Goal: Information Seeking & Learning: Learn about a topic

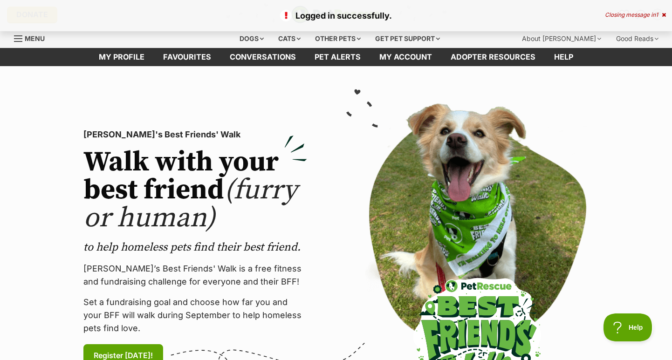
click at [663, 15] on icon at bounding box center [664, 15] width 4 height 6
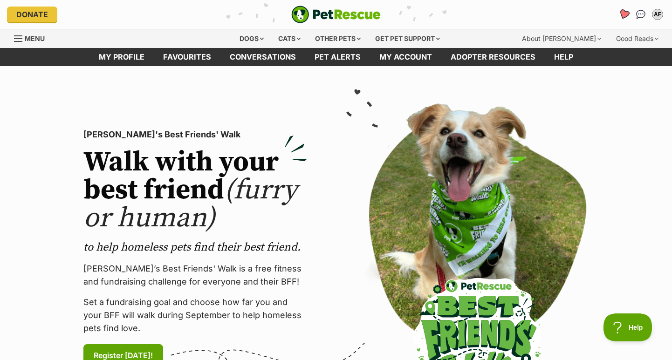
click at [624, 14] on icon "Favourites" at bounding box center [624, 14] width 11 height 11
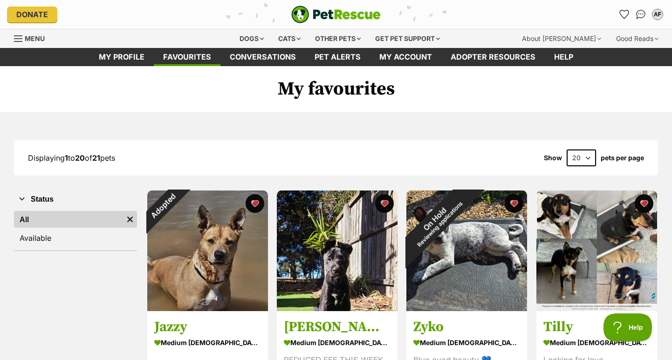
click at [567, 150] on select "20 40 60" at bounding box center [581, 158] width 29 height 17
select select "40"
click option "40" at bounding box center [0, 0] width 0 height 0
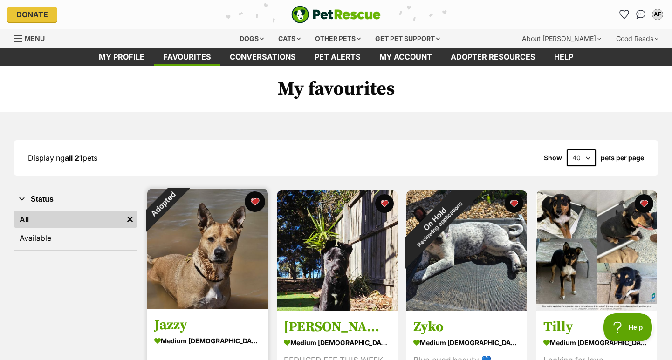
click at [258, 200] on button "favourite" at bounding box center [255, 202] width 21 height 21
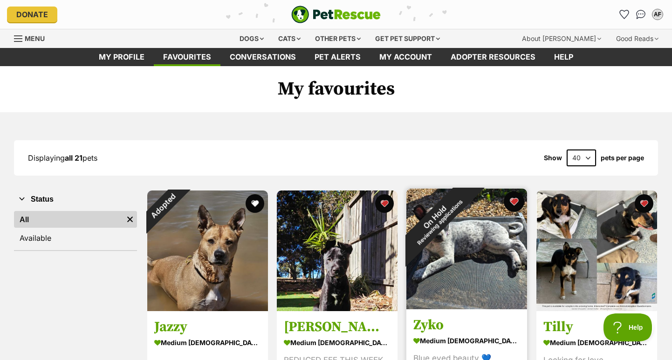
click at [513, 203] on button "favourite" at bounding box center [514, 202] width 21 height 21
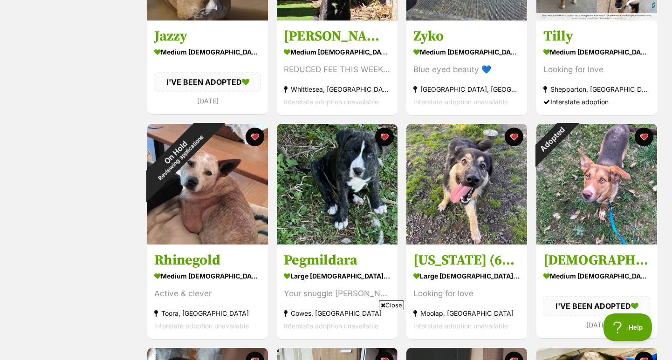
scroll to position [292, 0]
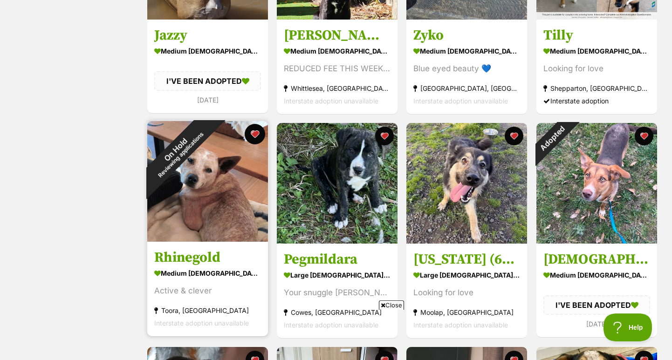
click at [255, 134] on button "favourite" at bounding box center [255, 134] width 21 height 21
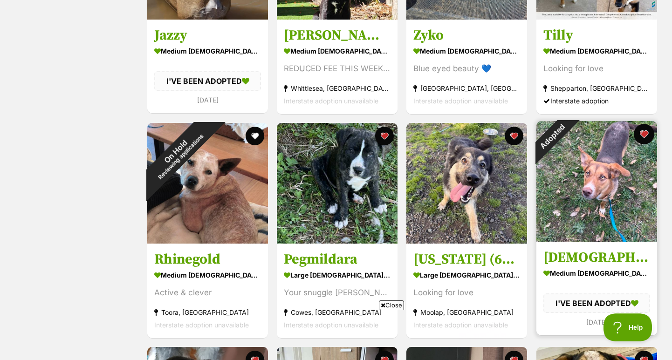
click at [643, 136] on button "favourite" at bounding box center [644, 134] width 21 height 21
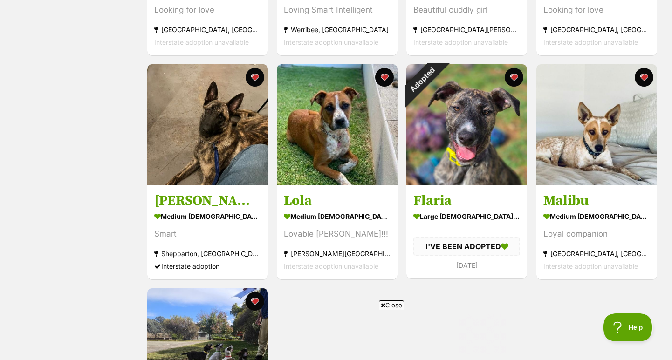
scroll to position [0, 0]
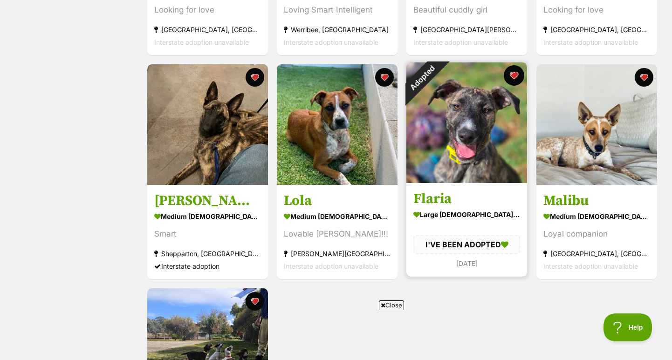
click at [513, 76] on button "favourite" at bounding box center [514, 75] width 21 height 21
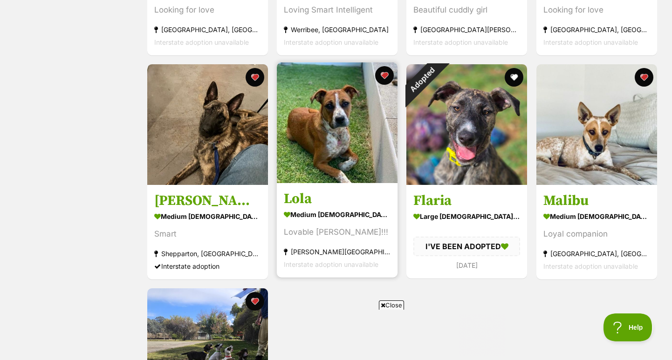
click at [363, 116] on img at bounding box center [337, 122] width 121 height 121
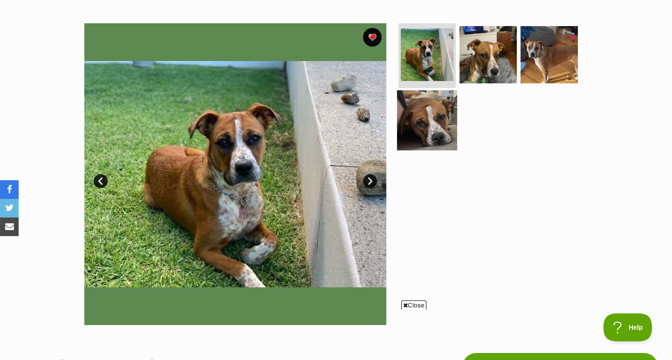
click at [438, 133] on img at bounding box center [427, 120] width 60 height 60
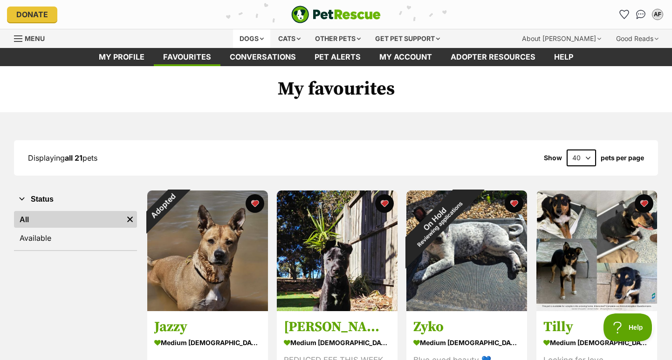
click at [242, 41] on div "Dogs" at bounding box center [251, 38] width 37 height 19
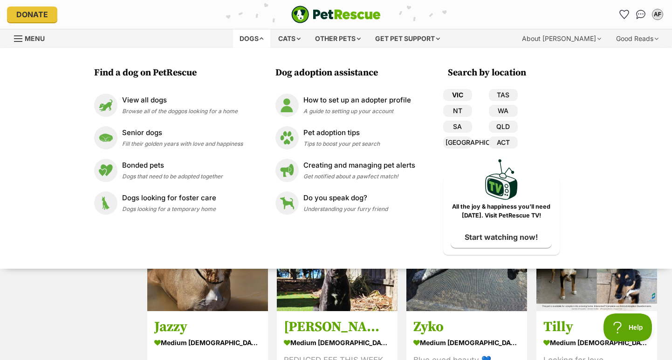
click at [459, 92] on link "VIC" at bounding box center [457, 95] width 29 height 12
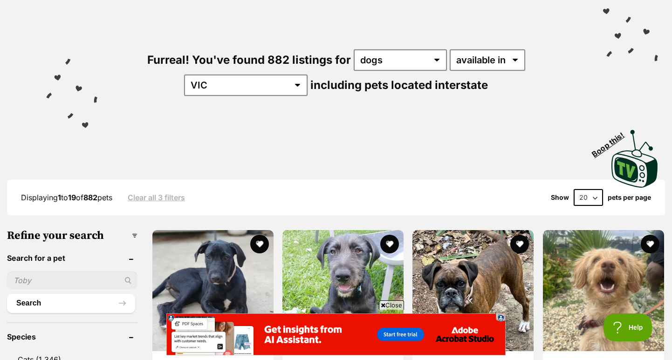
scroll to position [60, 0]
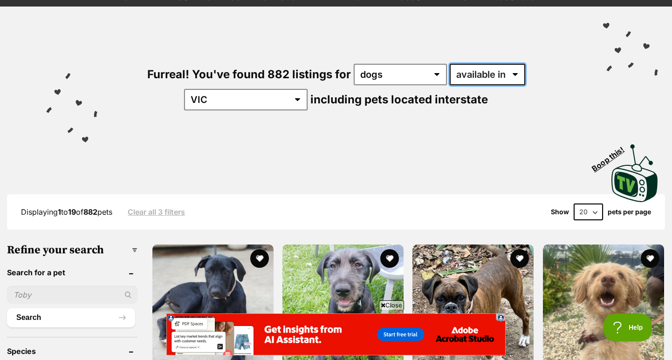
click at [450, 64] on select "available in located in" at bounding box center [488, 74] width 76 height 21
select select "disabled"
click option "located in" at bounding box center [0, 0] width 0 height 0
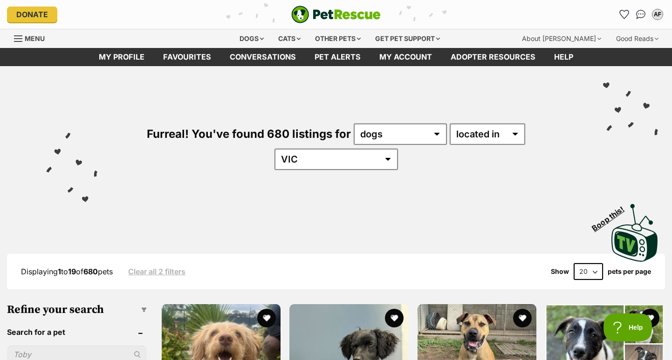
click at [574, 263] on select "20 40 60" at bounding box center [588, 271] width 29 height 17
select select "60"
click option "60" at bounding box center [0, 0] width 0 height 0
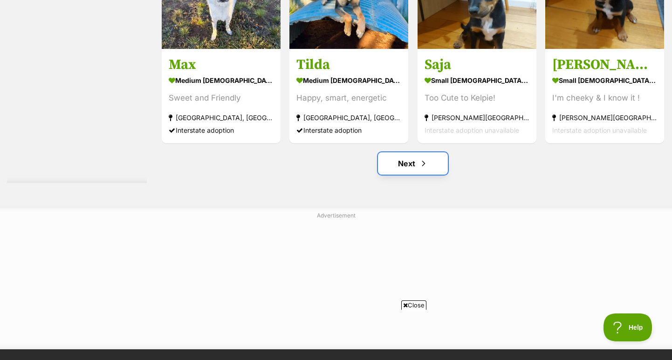
click at [422, 158] on span "Next page" at bounding box center [423, 163] width 9 height 11
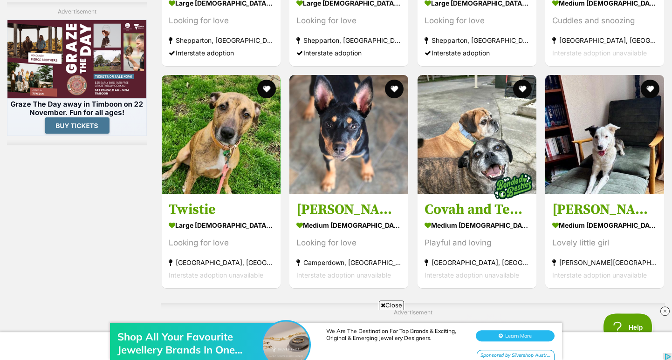
scroll to position [2374, 0]
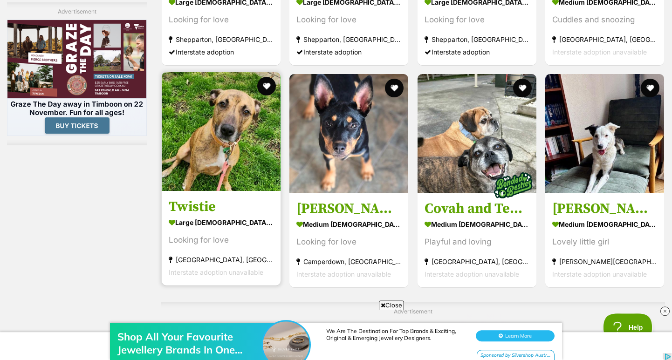
click at [222, 145] on img at bounding box center [221, 131] width 119 height 119
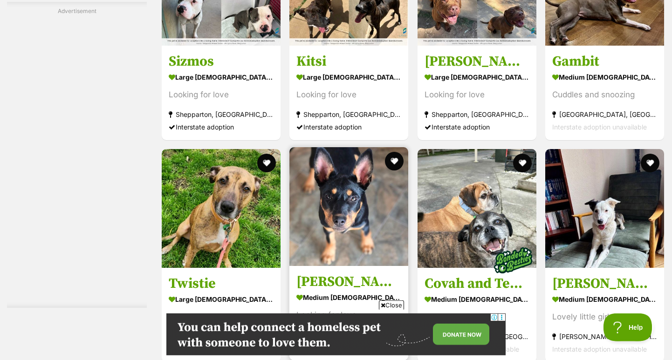
click at [323, 180] on img at bounding box center [348, 206] width 119 height 119
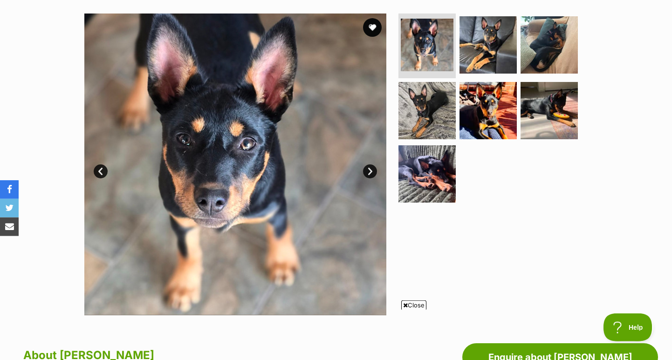
scroll to position [165, 0]
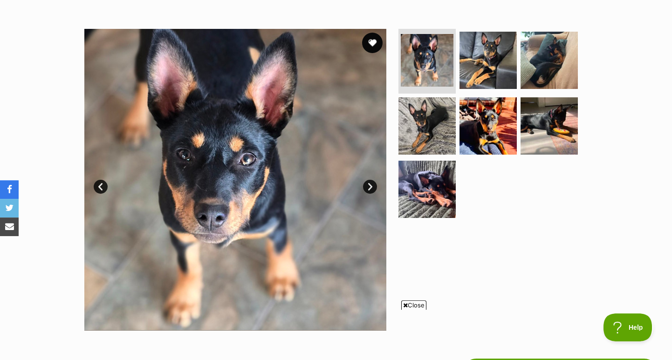
click at [376, 44] on button "favourite" at bounding box center [372, 43] width 21 height 21
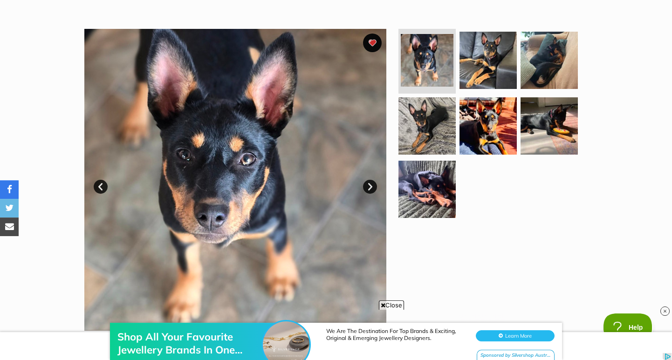
scroll to position [0, 0]
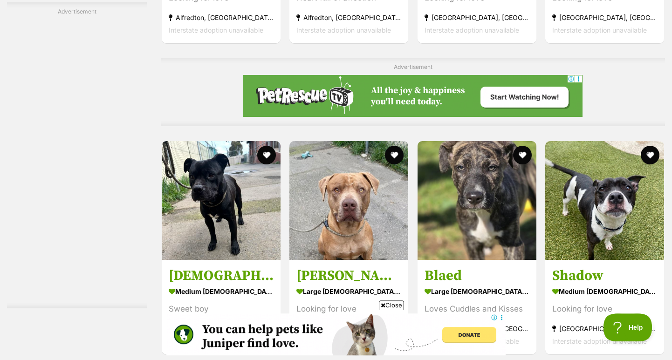
scroll to position [1619, 0]
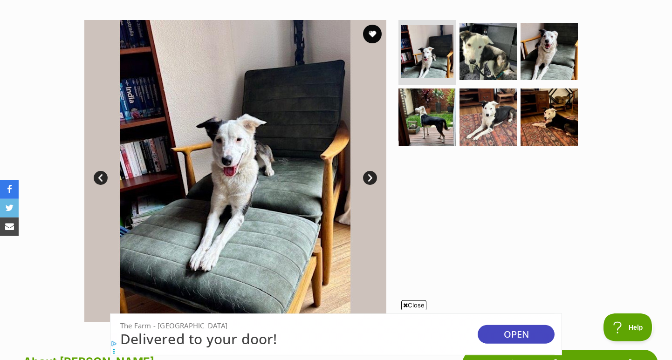
scroll to position [174, 0]
click at [370, 176] on link "Next" at bounding box center [370, 178] width 14 height 14
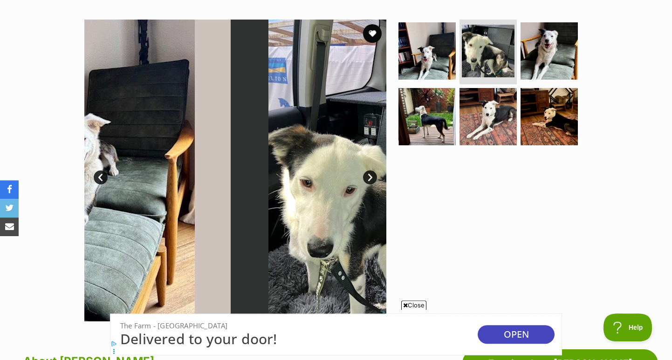
scroll to position [0, 0]
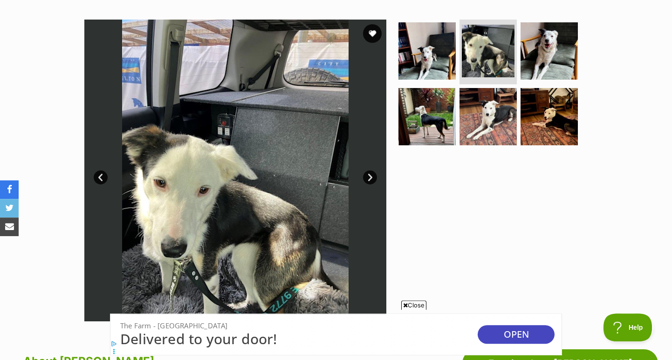
click at [370, 176] on link "Next" at bounding box center [370, 178] width 14 height 14
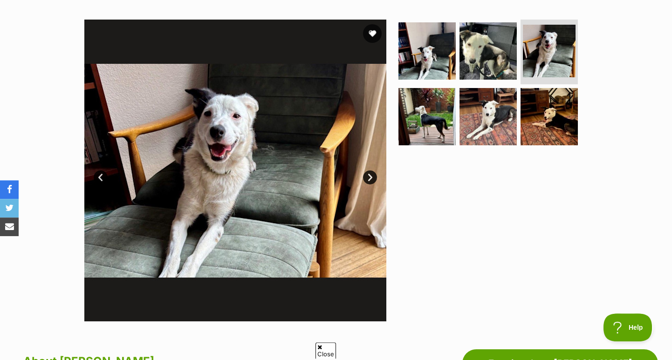
click at [370, 176] on link "Next" at bounding box center [370, 178] width 14 height 14
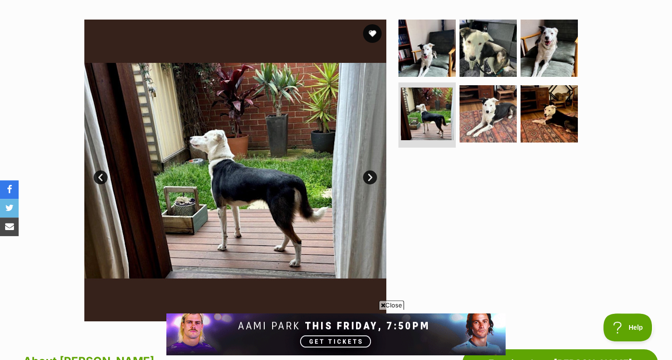
click at [370, 176] on link "Next" at bounding box center [370, 178] width 14 height 14
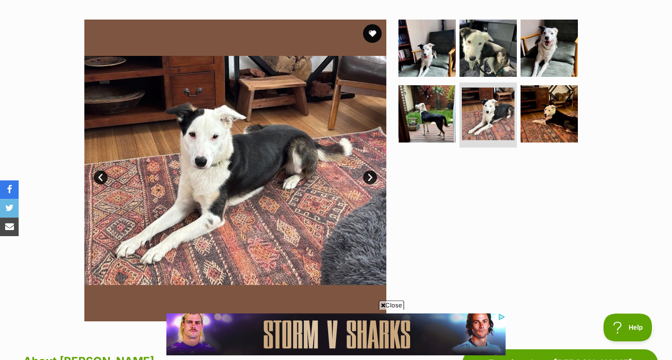
click at [370, 176] on link "Next" at bounding box center [370, 178] width 14 height 14
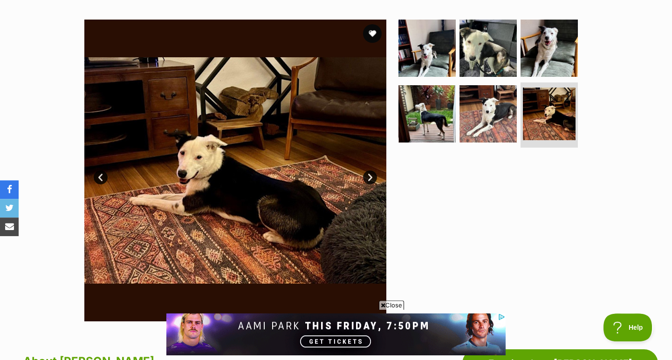
click at [370, 176] on link "Next" at bounding box center [370, 178] width 14 height 14
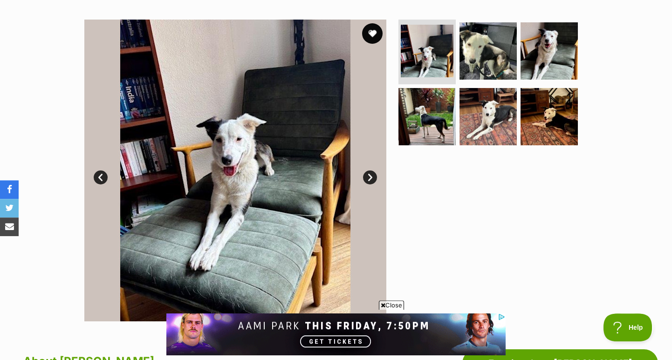
click at [367, 33] on button "favourite" at bounding box center [372, 33] width 21 height 21
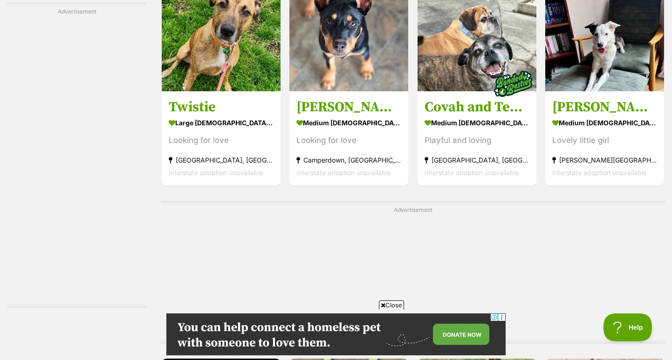
scroll to position [2399, 0]
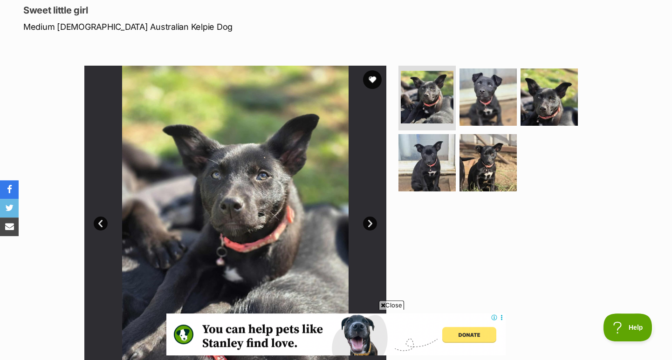
click at [370, 225] on link "Next" at bounding box center [370, 224] width 14 height 14
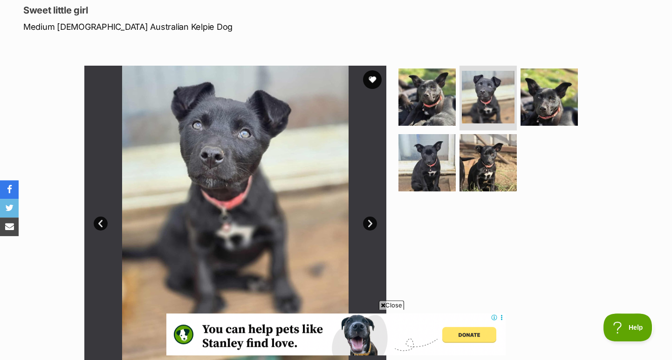
click at [370, 225] on link "Next" at bounding box center [370, 224] width 14 height 14
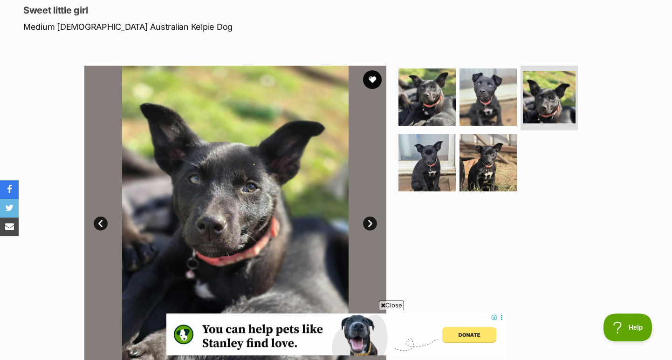
click at [370, 225] on link "Next" at bounding box center [370, 224] width 14 height 14
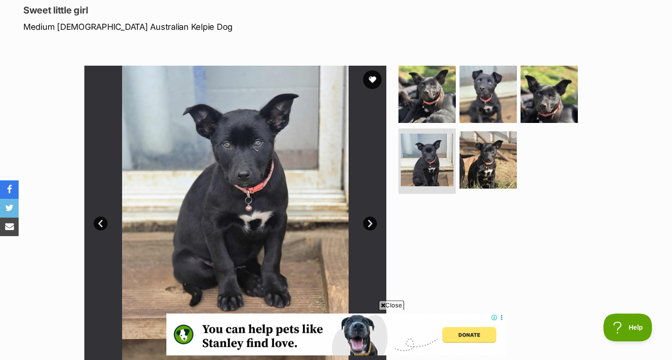
click at [370, 225] on link "Next" at bounding box center [370, 224] width 14 height 14
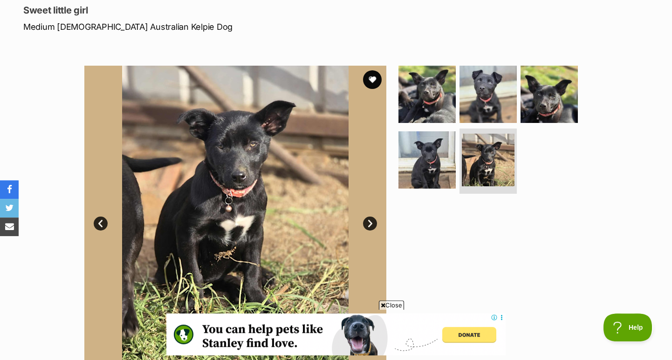
click at [370, 225] on link "Next" at bounding box center [370, 224] width 14 height 14
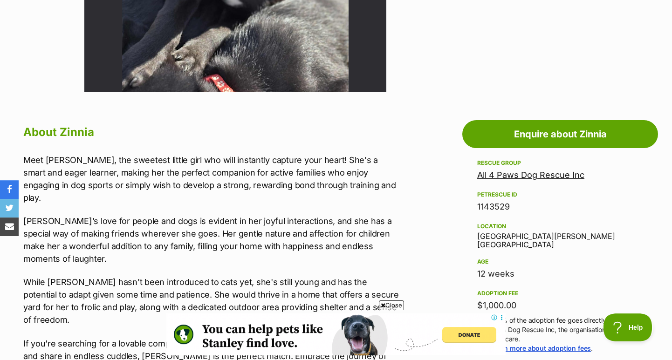
scroll to position [407, 0]
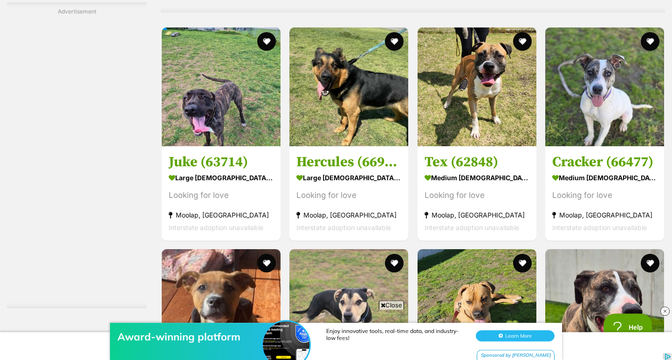
scroll to position [3964, 0]
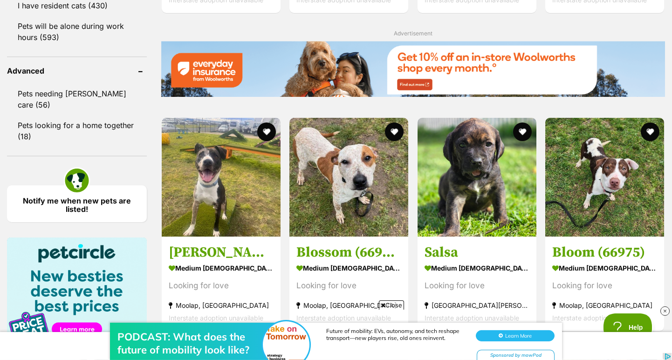
scroll to position [1176, 0]
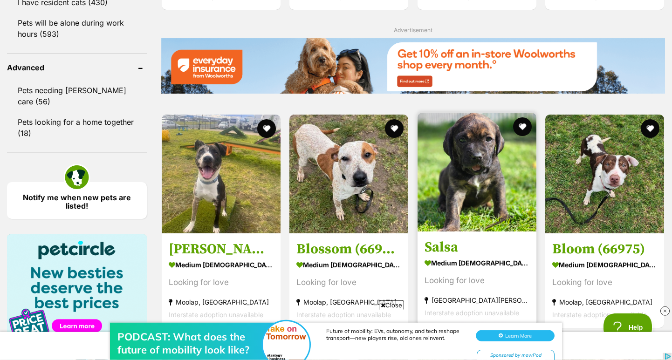
click at [444, 192] on img at bounding box center [477, 172] width 119 height 119
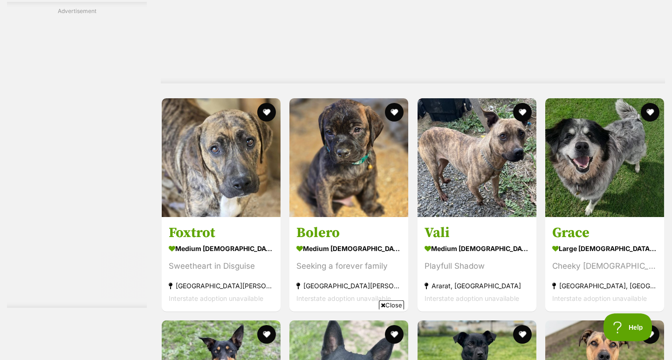
scroll to position [2187, 0]
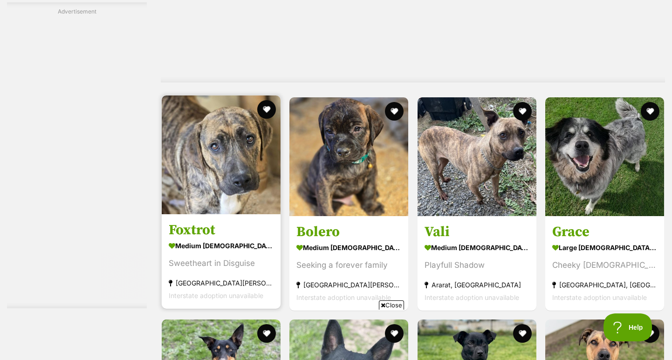
click at [209, 156] on img at bounding box center [221, 155] width 119 height 119
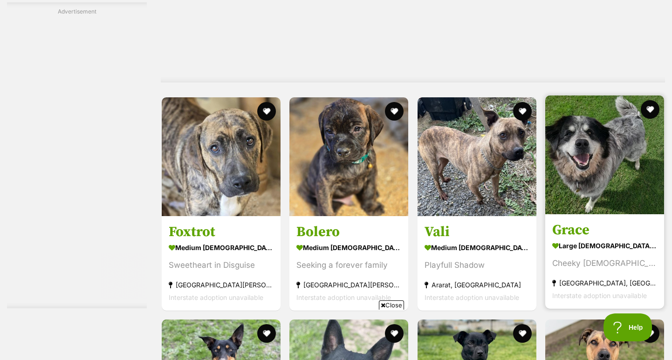
click at [560, 159] on img at bounding box center [604, 155] width 119 height 119
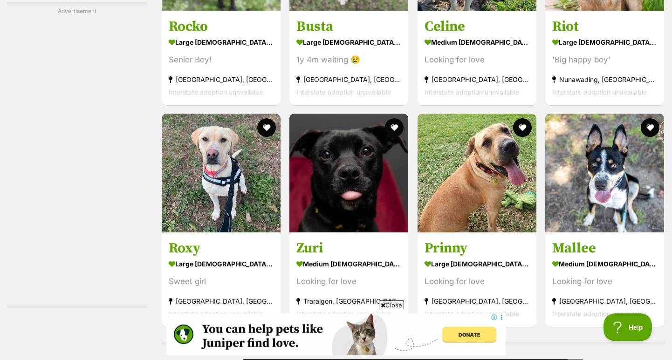
scroll to position [3315, 0]
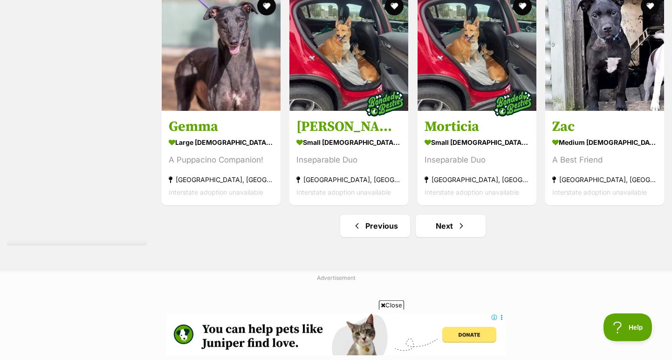
scroll to position [4668, 0]
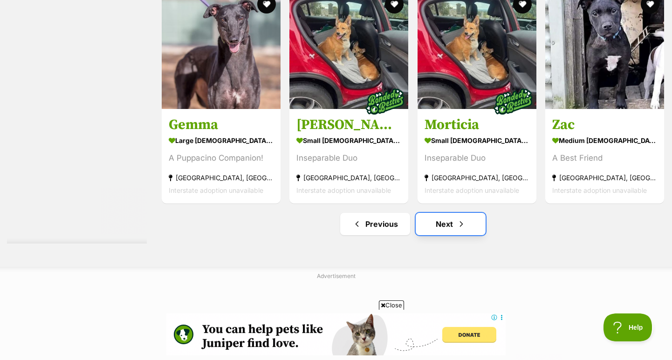
click at [447, 213] on link "Next" at bounding box center [451, 224] width 70 height 22
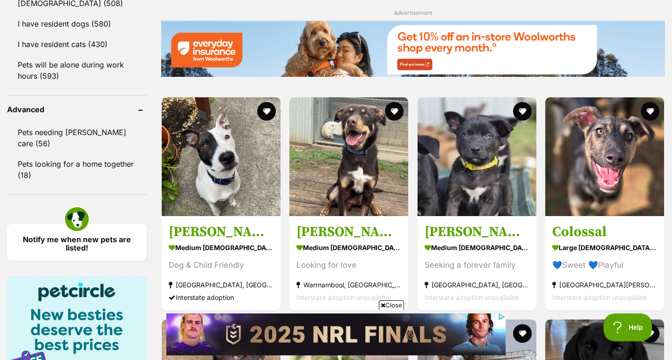
scroll to position [1135, 0]
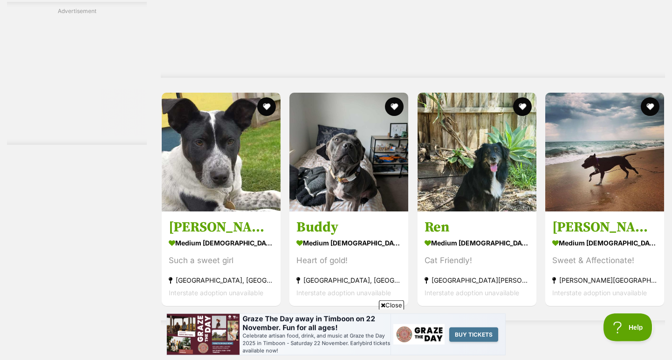
scroll to position [2742, 0]
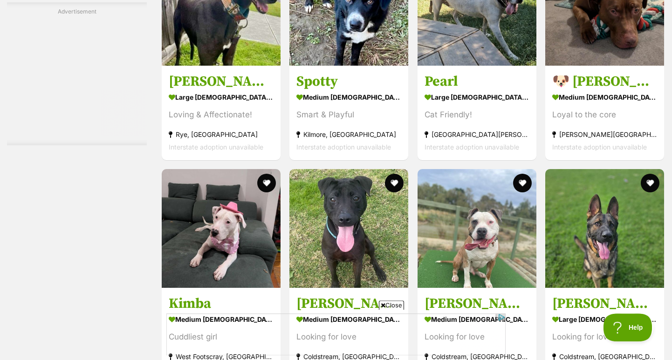
scroll to position [3277, 0]
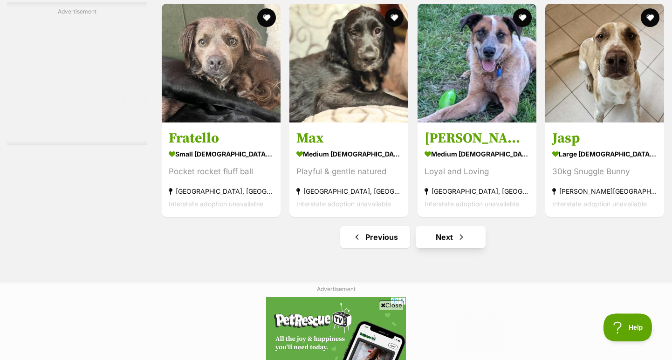
scroll to position [0, 0]
click at [463, 232] on span "Next page" at bounding box center [461, 237] width 9 height 11
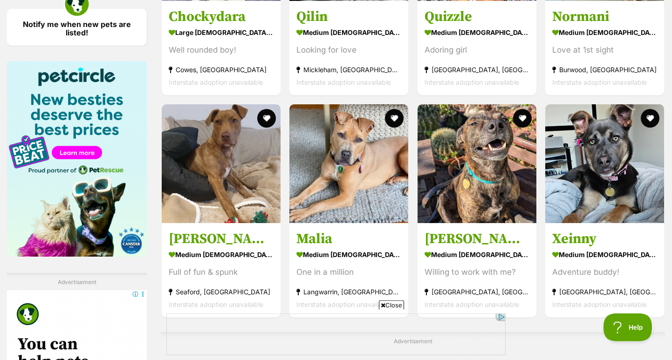
scroll to position [1350, 0]
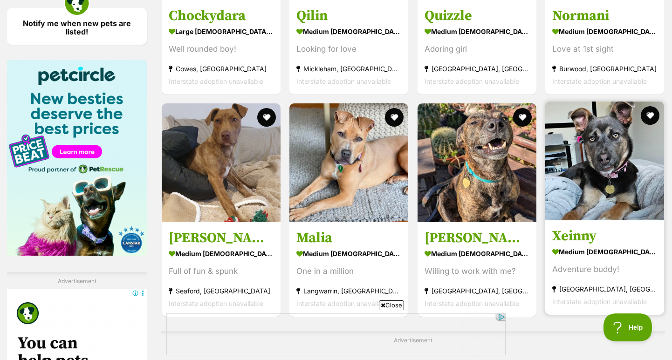
click at [590, 174] on img at bounding box center [604, 161] width 119 height 119
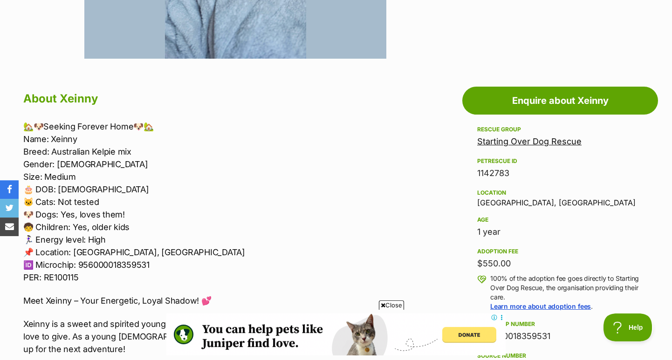
scroll to position [436, 0]
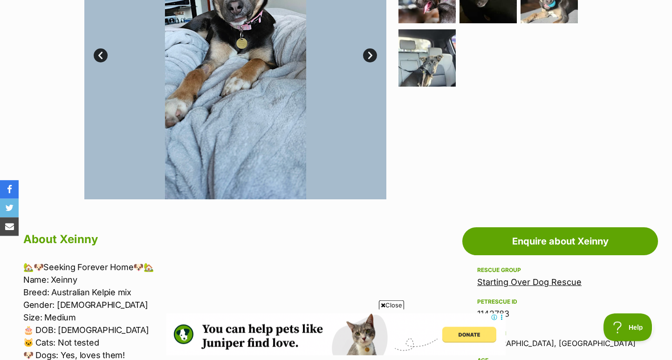
click at [357, 262] on p "🏡🐶Seeking Forever Home🐶🏡 Name: Xeinny Breed: Australian Kelpie mix Gender: Fema…" at bounding box center [211, 343] width 377 height 164
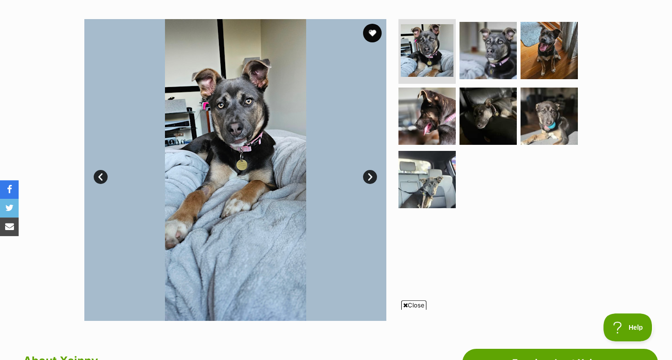
scroll to position [173, 0]
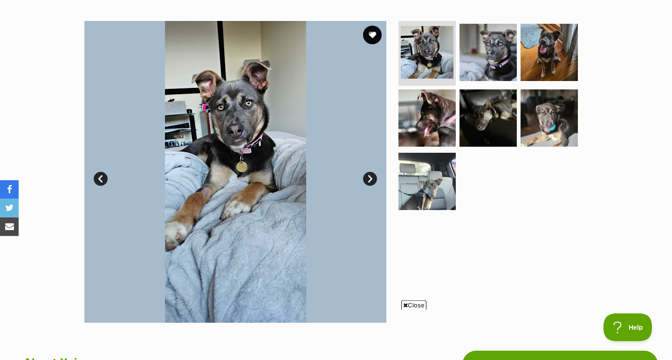
click at [370, 179] on link "Next" at bounding box center [370, 179] width 14 height 14
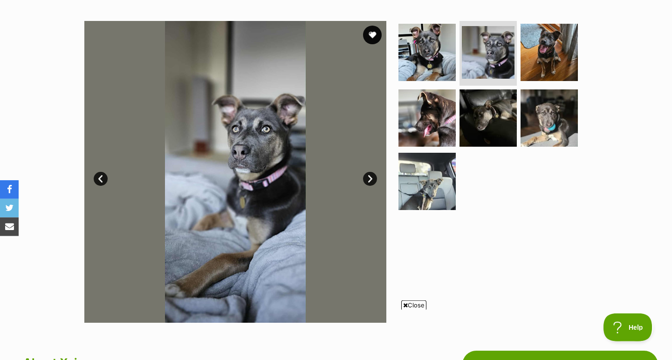
click at [370, 179] on link "Next" at bounding box center [370, 179] width 14 height 14
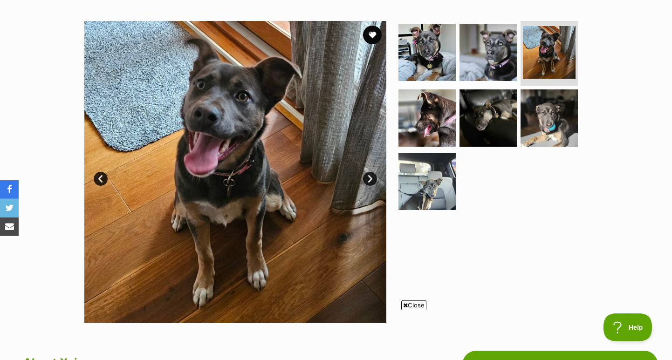
click at [370, 179] on link "Next" at bounding box center [370, 179] width 14 height 14
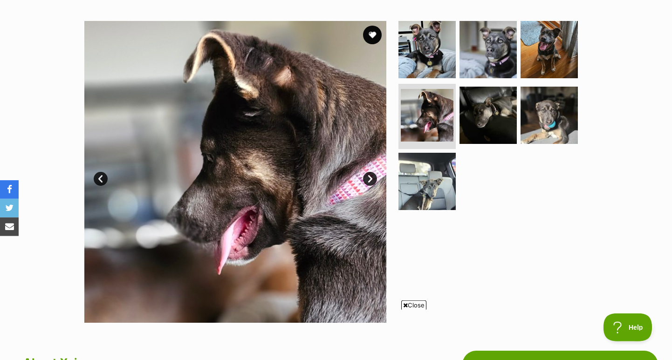
click at [370, 179] on link "Next" at bounding box center [370, 179] width 14 height 14
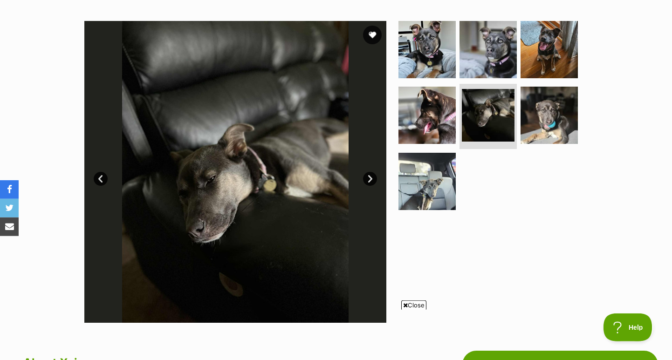
click at [370, 179] on link "Next" at bounding box center [370, 179] width 14 height 14
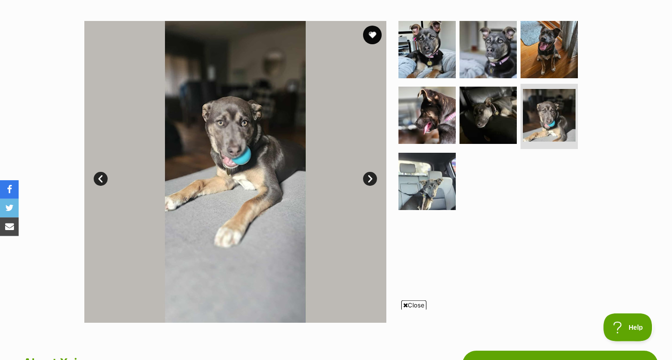
click at [370, 179] on link "Next" at bounding box center [370, 179] width 14 height 14
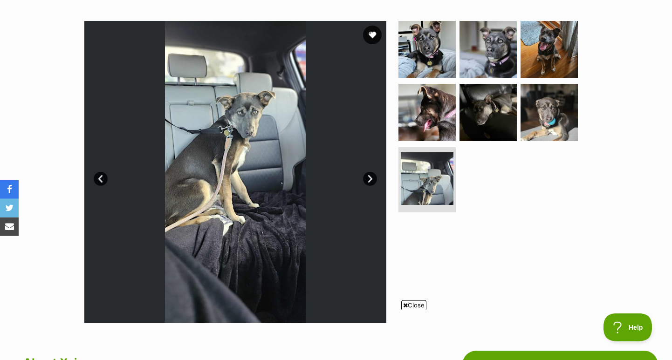
click at [370, 179] on link "Next" at bounding box center [370, 179] width 14 height 14
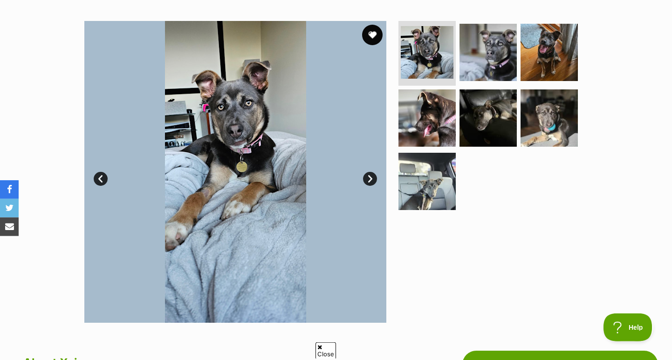
click at [371, 28] on button "favourite" at bounding box center [372, 35] width 21 height 21
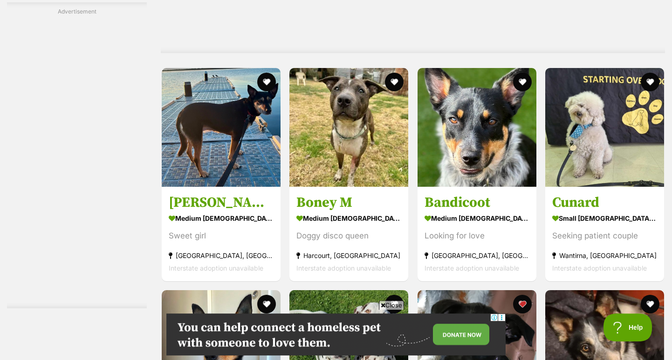
scroll to position [2157, 0]
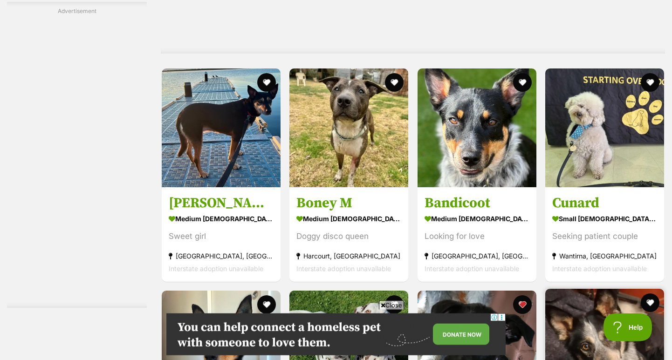
click at [580, 289] on img at bounding box center [604, 348] width 119 height 119
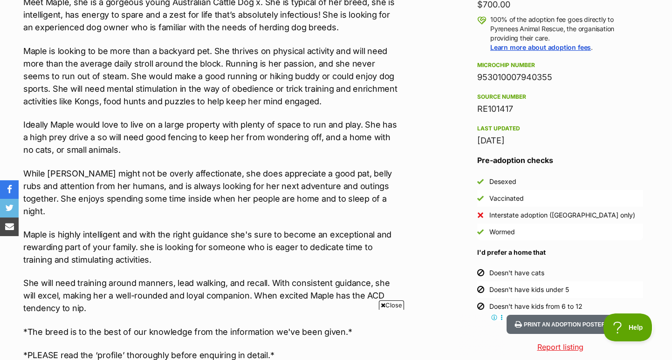
scroll to position [696, 0]
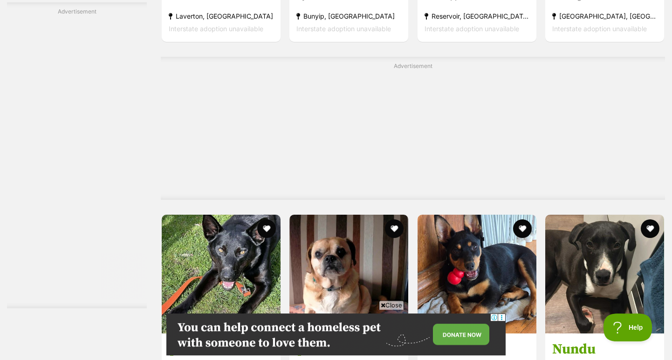
scroll to position [2471, 0]
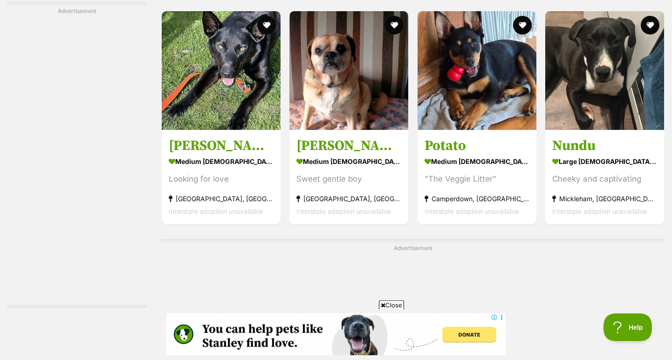
scroll to position [2600, 0]
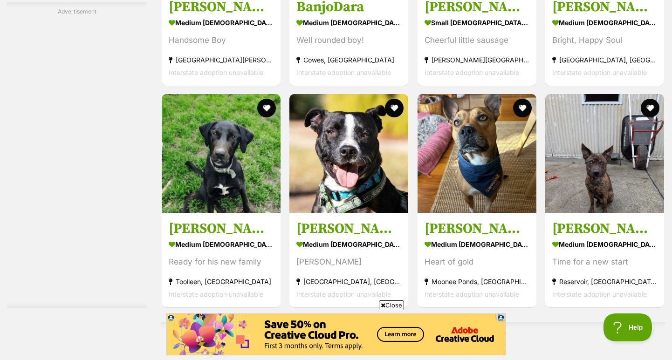
scroll to position [4063, 0]
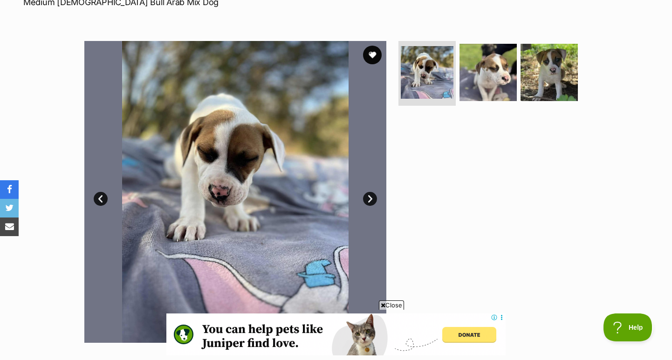
scroll to position [152, 0]
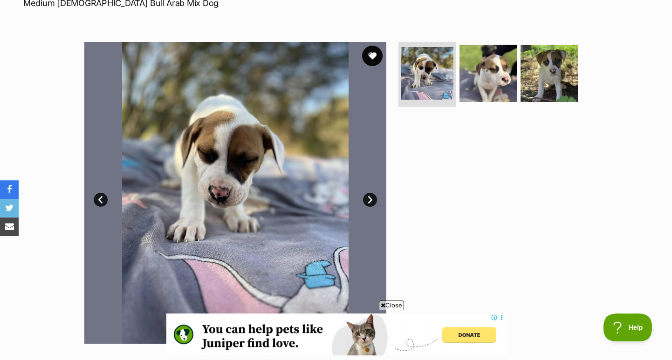
click at [372, 55] on button "favourite" at bounding box center [372, 56] width 21 height 21
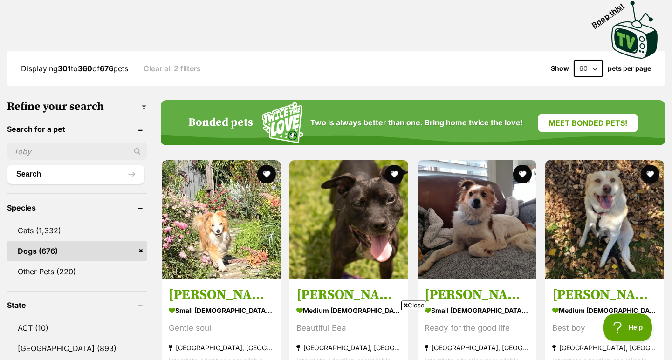
click at [143, 193] on aside "Species Cats (1,332) Dogs (676) Other Pets (220)" at bounding box center [77, 237] width 140 height 88
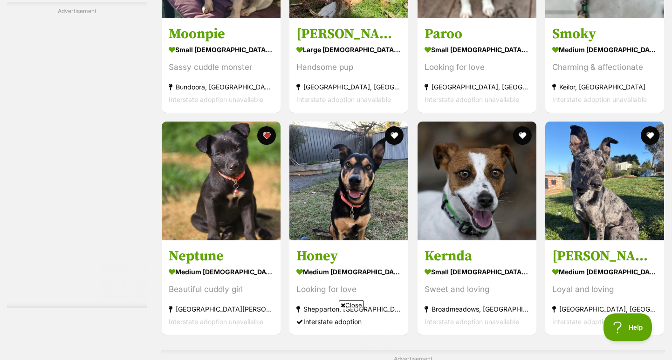
scroll to position [4300, 0]
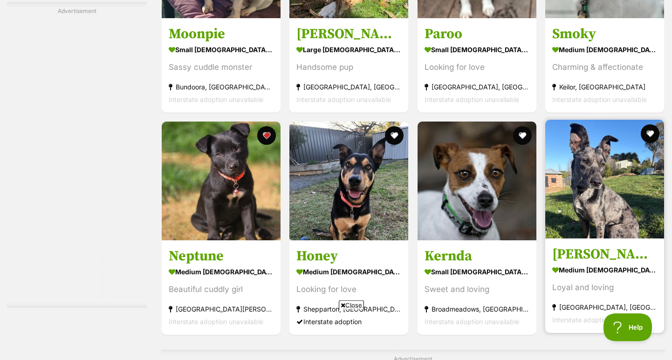
click at [564, 154] on img at bounding box center [604, 179] width 119 height 119
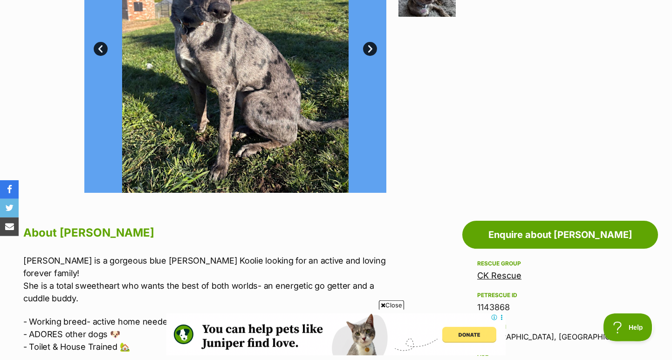
scroll to position [299, 0]
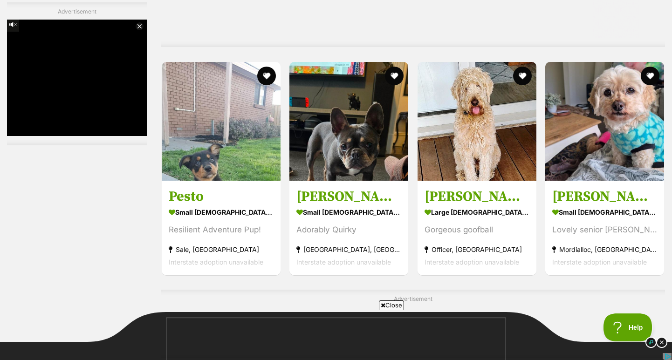
scroll to position [3528, 0]
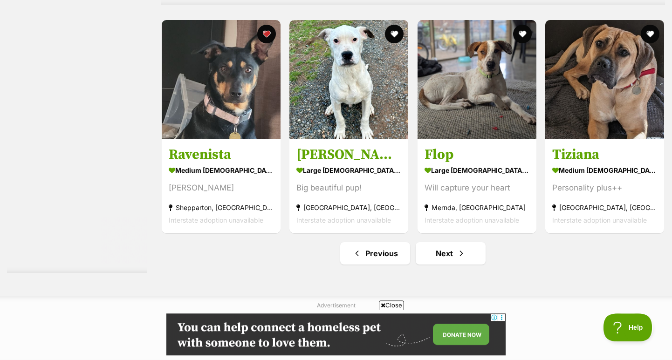
scroll to position [4722, 0]
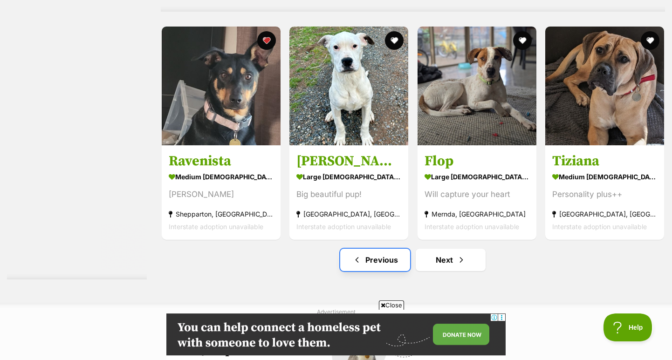
click at [373, 249] on link "Previous" at bounding box center [375, 260] width 70 height 22
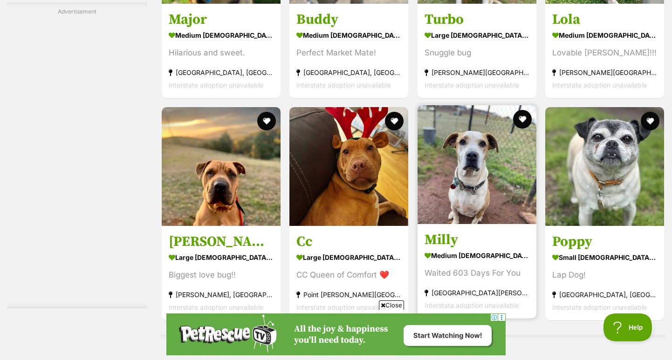
click at [448, 178] on img at bounding box center [477, 164] width 119 height 119
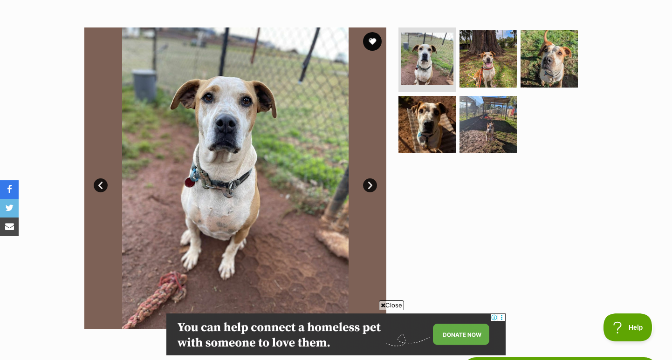
scroll to position [173, 0]
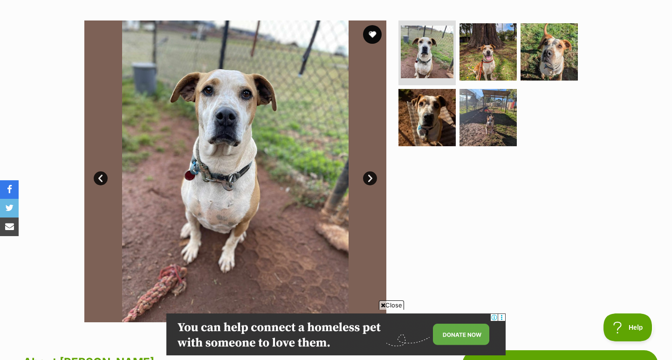
click at [375, 178] on link "Next" at bounding box center [370, 179] width 14 height 14
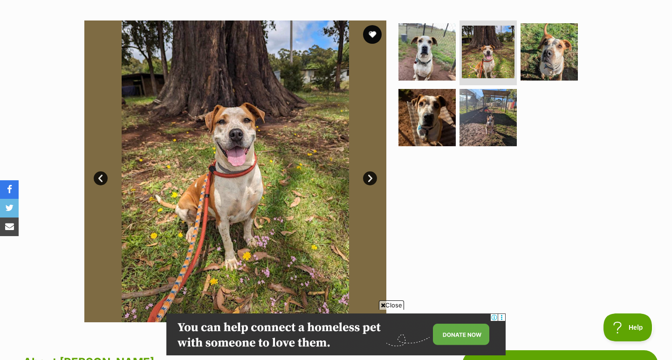
click at [379, 168] on img at bounding box center [235, 172] width 302 height 302
click at [373, 175] on link "Next" at bounding box center [370, 179] width 14 height 14
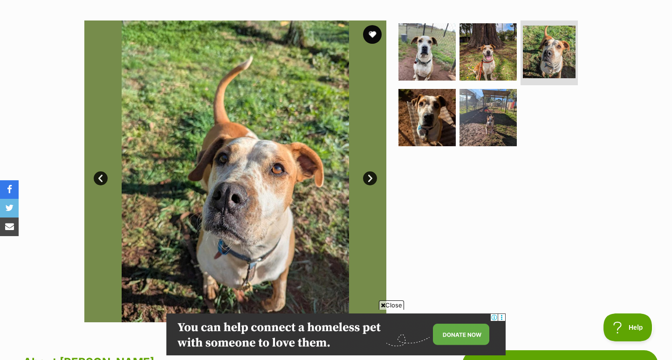
click at [370, 180] on link "Next" at bounding box center [370, 179] width 14 height 14
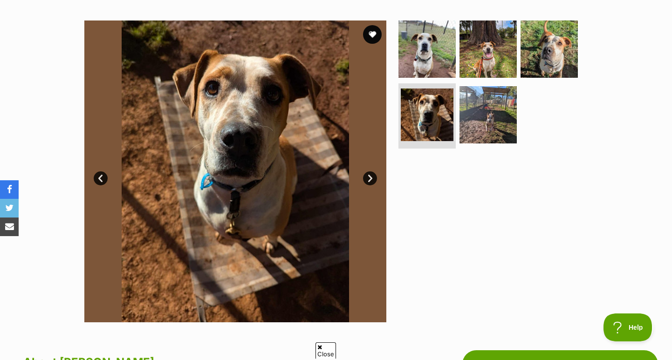
click at [372, 175] on link "Next" at bounding box center [370, 179] width 14 height 14
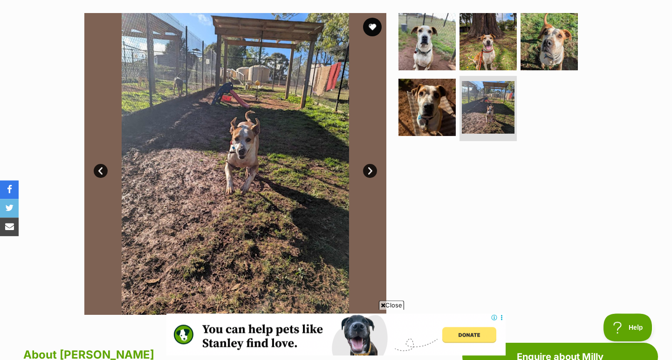
scroll to position [182, 0]
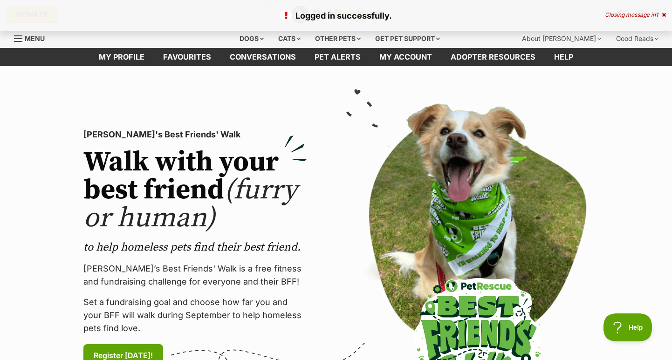
click at [662, 15] on icon at bounding box center [664, 15] width 4 height 6
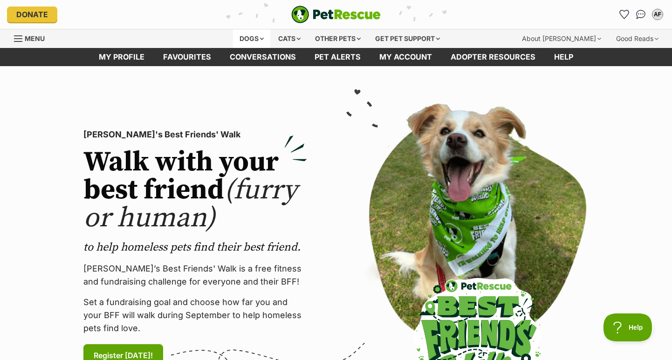
click at [241, 36] on div "Dogs" at bounding box center [251, 38] width 37 height 19
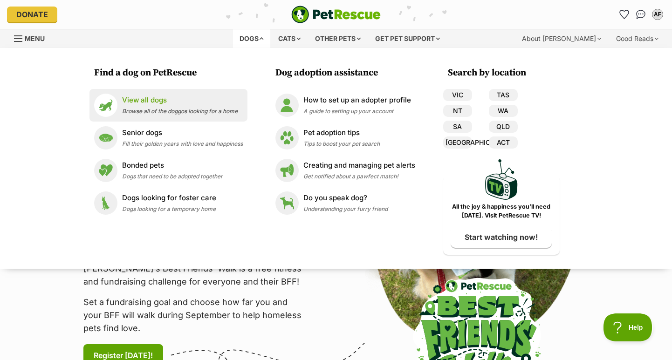
click at [165, 100] on p "View all dogs" at bounding box center [180, 100] width 116 height 11
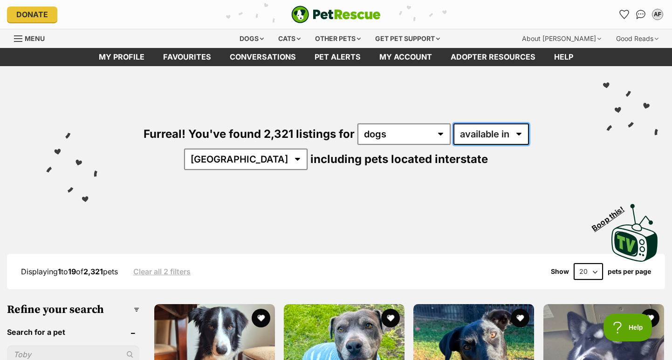
click at [454, 124] on select "available in located in" at bounding box center [492, 134] width 76 height 21
select select "disabled"
click option "located in" at bounding box center [0, 0] width 0 height 0
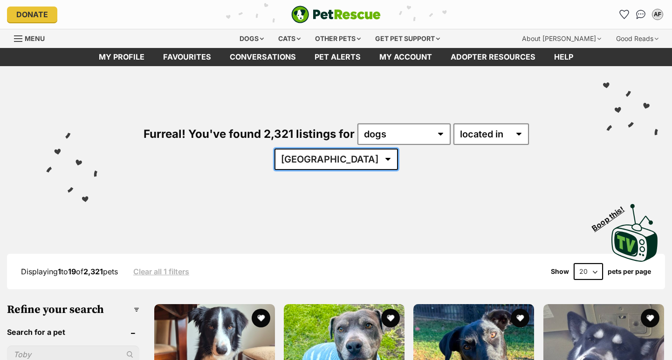
click at [275, 149] on select "Australia ACT NSW QLD SA TAS VIC WA" at bounding box center [337, 159] width 124 height 21
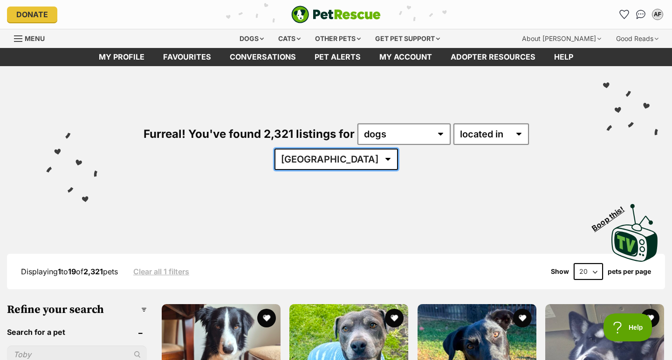
select select "VIC"
click option "VIC" at bounding box center [0, 0] width 0 height 0
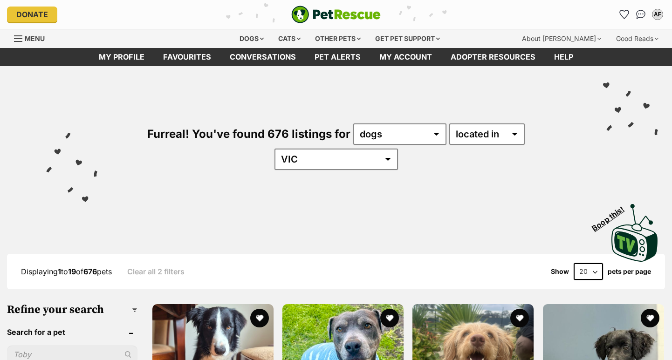
click at [574, 263] on select "20 40 60" at bounding box center [588, 271] width 29 height 17
select select "60"
click option "60" at bounding box center [0, 0] width 0 height 0
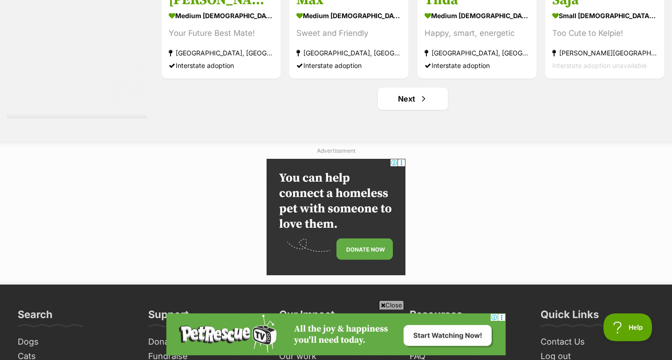
scroll to position [4733, 0]
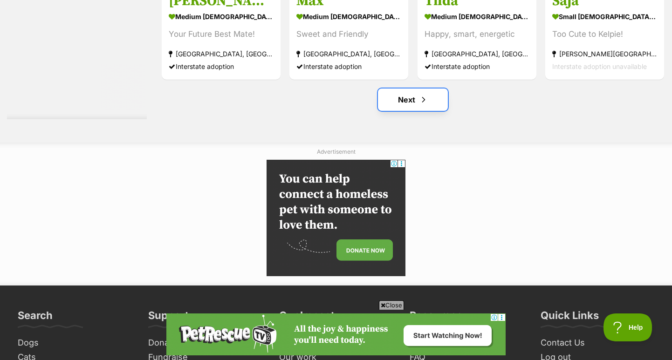
click at [388, 89] on link "Next" at bounding box center [413, 100] width 70 height 22
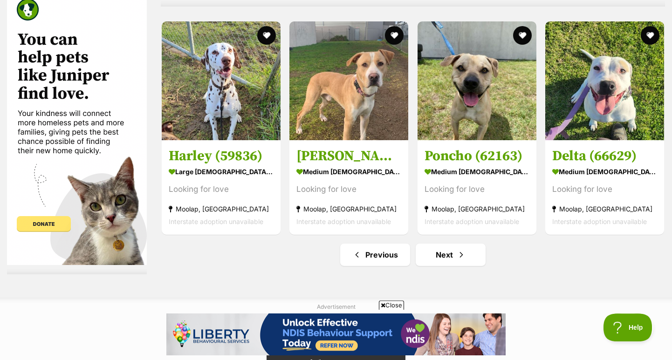
scroll to position [4458, 0]
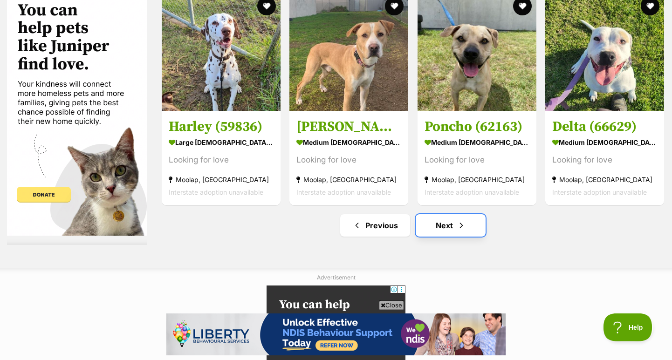
click at [435, 214] on link "Next" at bounding box center [451, 225] width 70 height 22
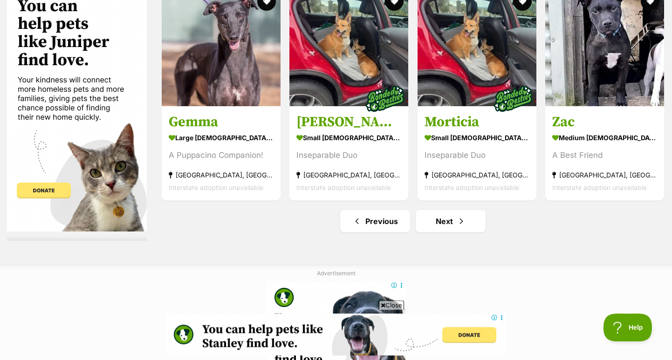
scroll to position [4673, 0]
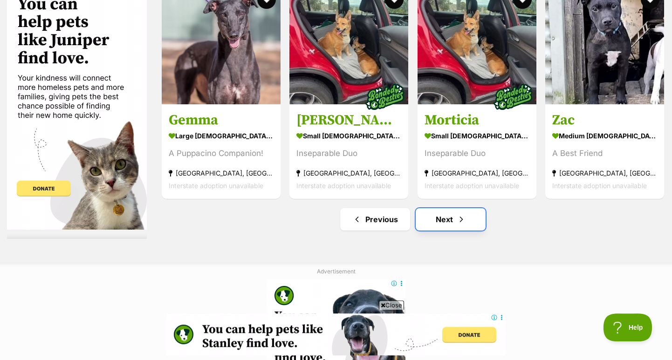
click at [450, 208] on link "Next" at bounding box center [451, 219] width 70 height 22
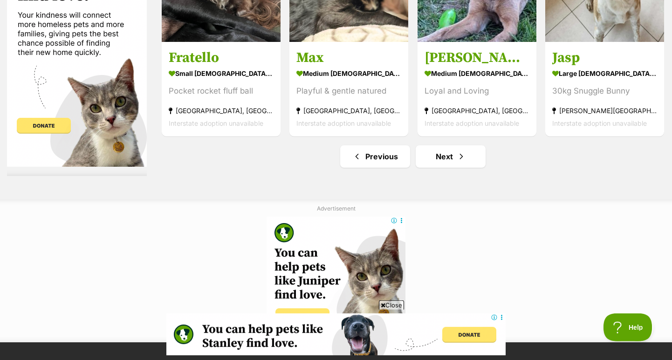
scroll to position [4606, 0]
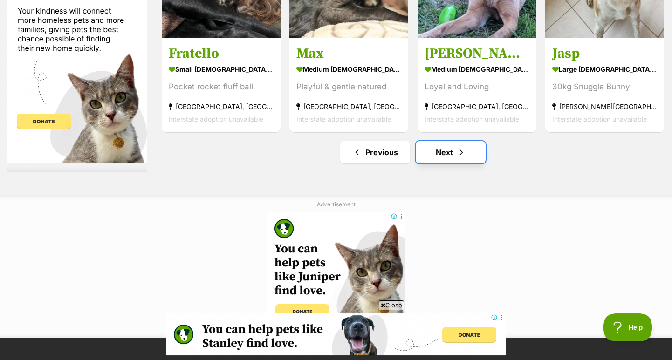
click at [445, 141] on link "Next" at bounding box center [451, 152] width 70 height 22
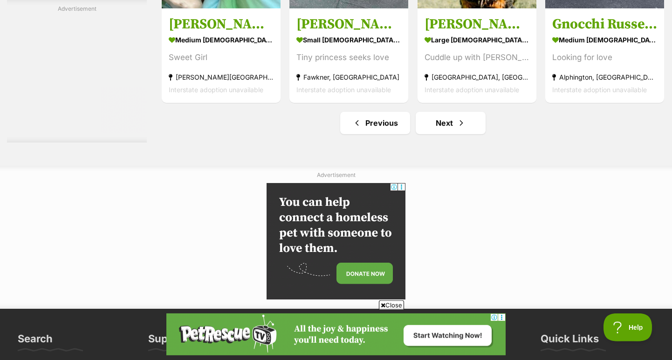
scroll to position [4710, 0]
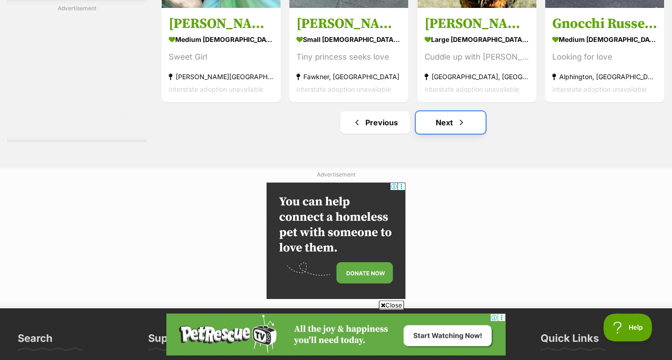
click at [443, 111] on link "Next" at bounding box center [451, 122] width 70 height 22
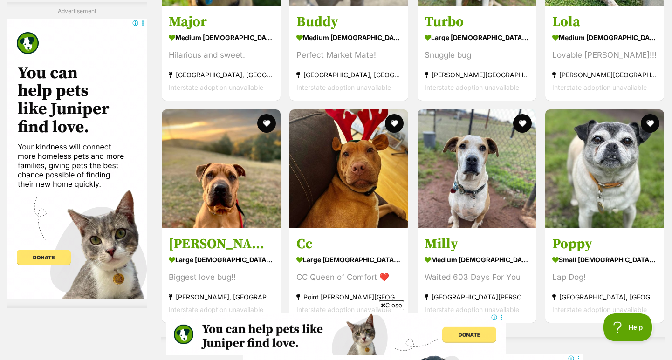
scroll to position [2326, 0]
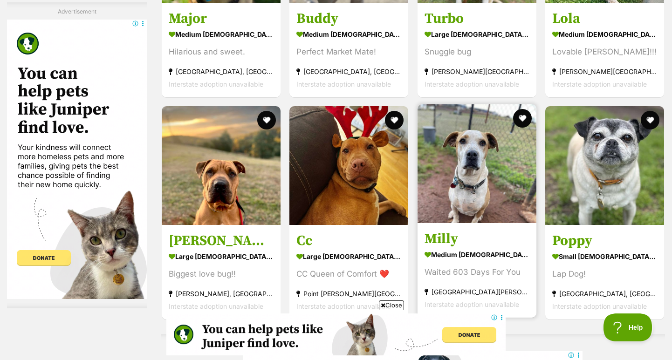
click at [457, 134] on img at bounding box center [477, 163] width 119 height 119
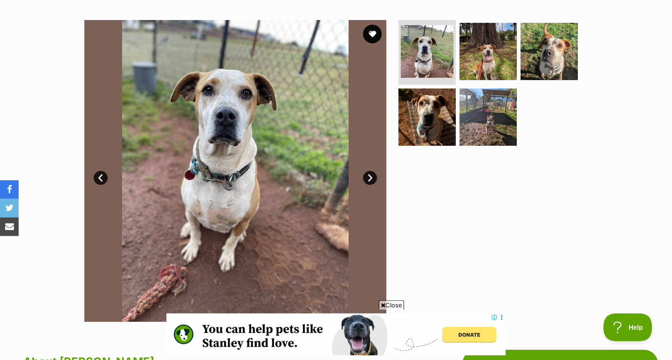
scroll to position [173, 0]
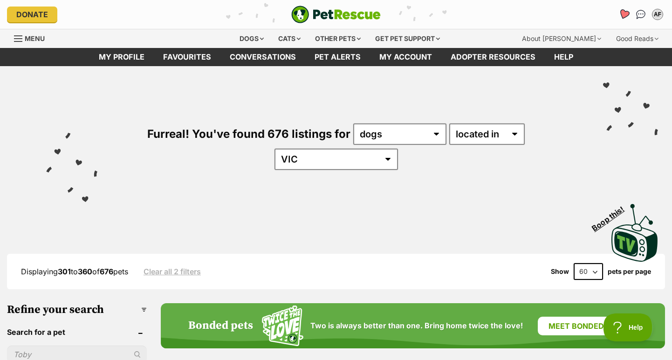
click at [625, 14] on icon "Favourites" at bounding box center [624, 14] width 11 height 11
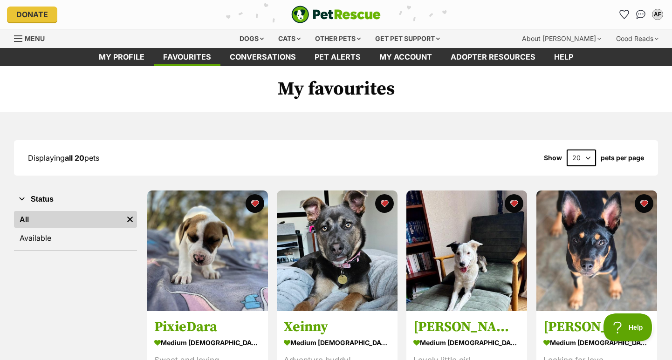
click at [567, 150] on select "20 40 60" at bounding box center [581, 158] width 29 height 17
select select "40"
click option "40" at bounding box center [0, 0] width 0 height 0
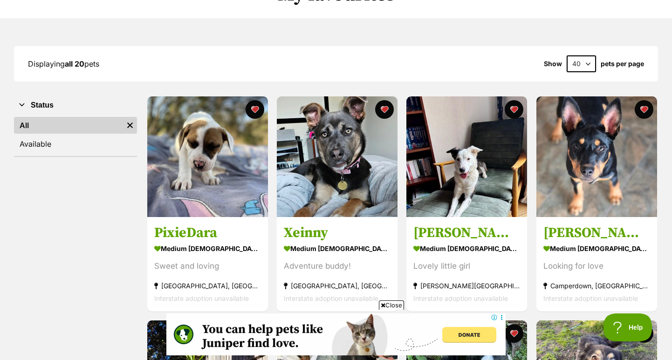
scroll to position [95, 0]
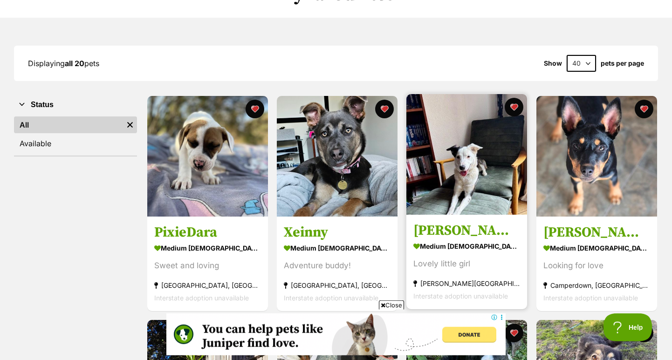
click at [468, 172] on img at bounding box center [466, 154] width 121 height 121
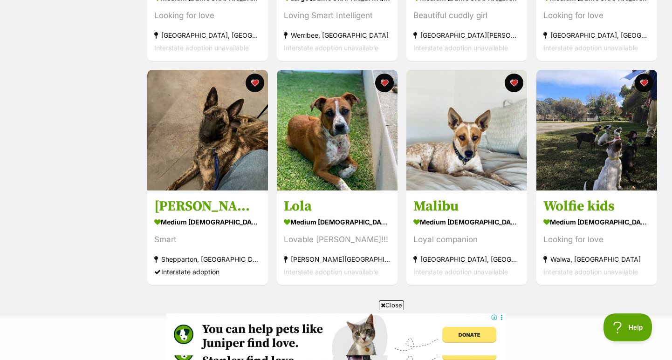
scroll to position [0, 0]
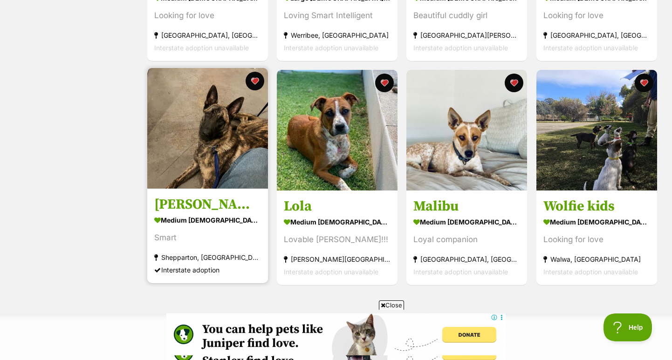
click at [193, 151] on img at bounding box center [207, 128] width 121 height 121
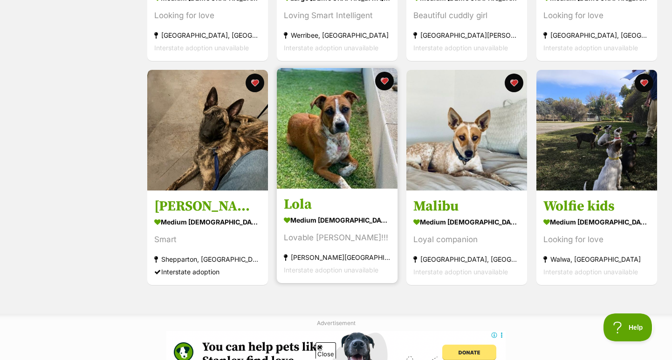
click at [302, 109] on img at bounding box center [337, 128] width 121 height 121
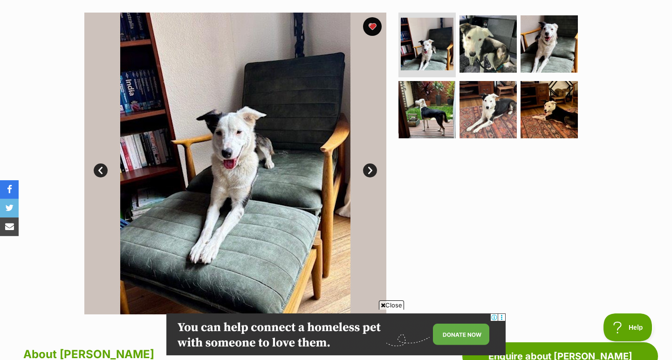
click at [370, 170] on link "Next" at bounding box center [370, 171] width 14 height 14
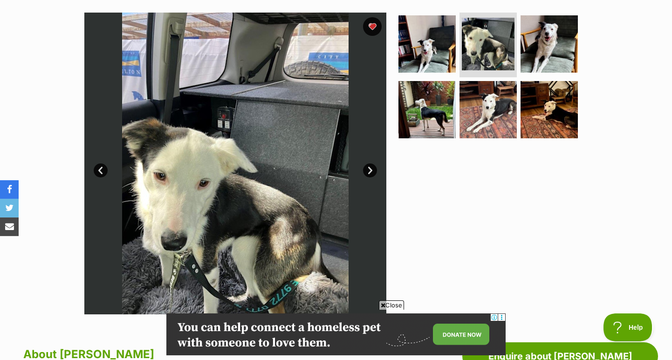
click at [370, 170] on link "Next" at bounding box center [370, 171] width 14 height 14
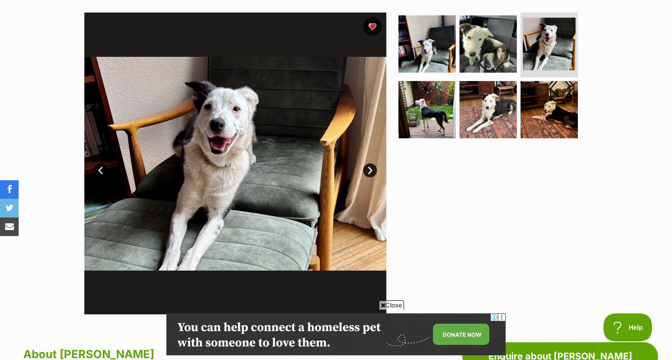
click at [370, 170] on link "Next" at bounding box center [370, 171] width 14 height 14
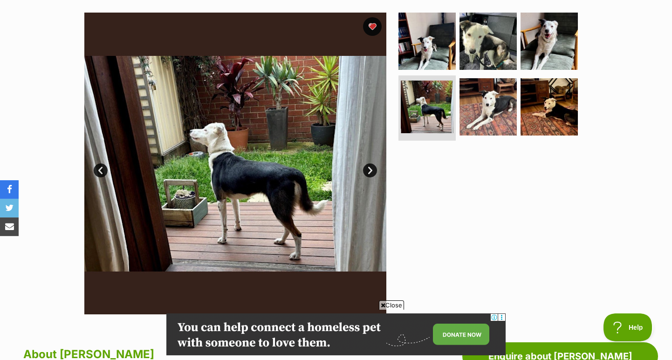
click at [370, 170] on link "Next" at bounding box center [370, 171] width 14 height 14
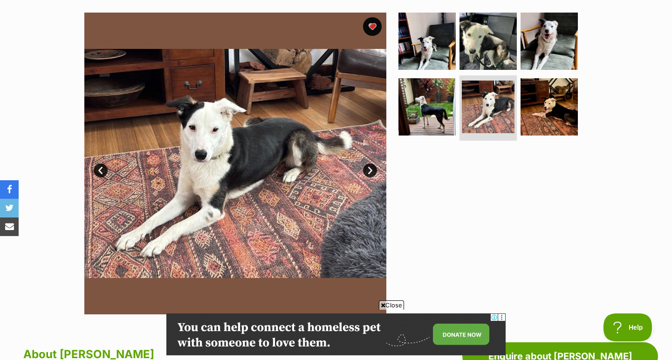
click at [370, 170] on link "Next" at bounding box center [370, 171] width 14 height 14
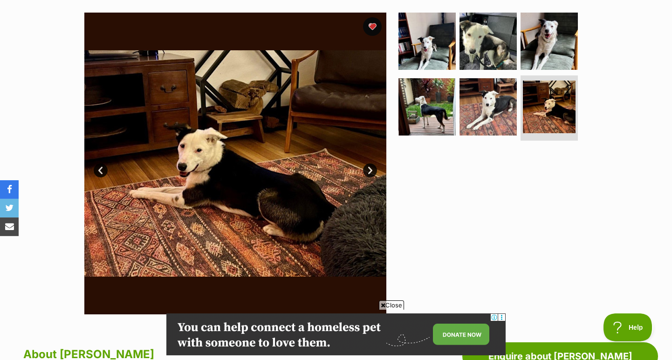
click at [370, 170] on link "Next" at bounding box center [370, 171] width 14 height 14
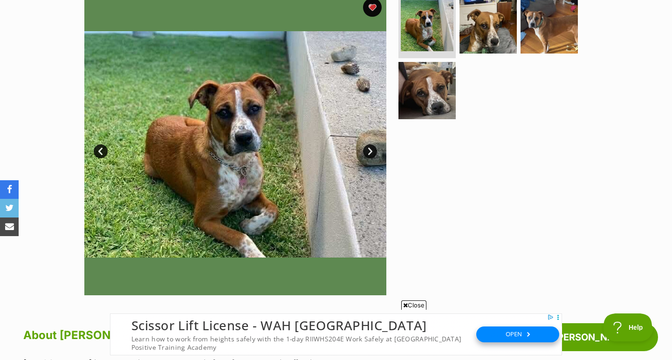
click at [371, 151] on link "Next" at bounding box center [370, 152] width 14 height 14
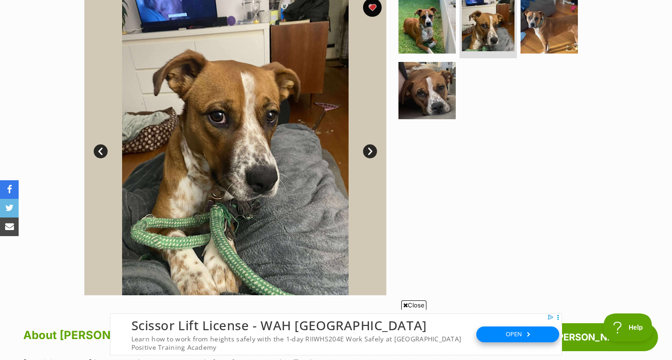
click at [371, 151] on link "Next" at bounding box center [370, 152] width 14 height 14
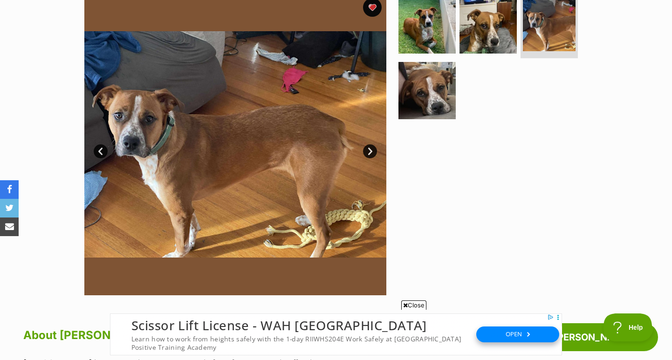
click at [371, 151] on link "Next" at bounding box center [370, 152] width 14 height 14
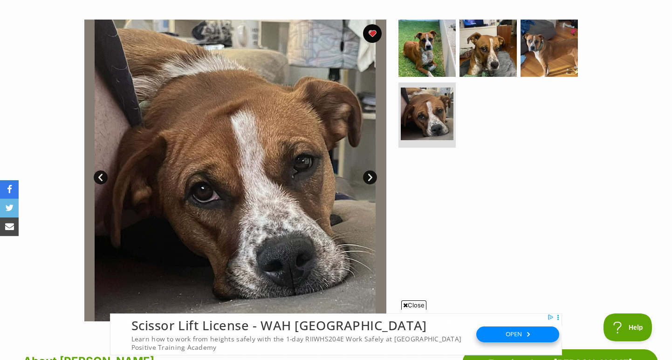
scroll to position [175, 0]
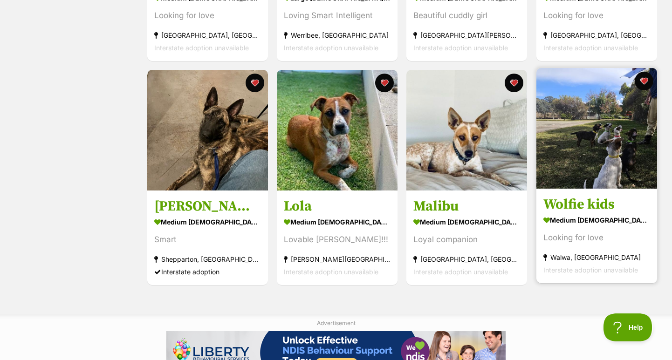
click at [623, 104] on img at bounding box center [597, 128] width 121 height 121
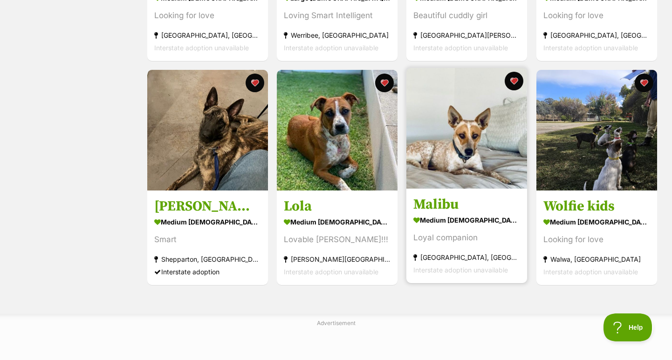
click at [453, 110] on img at bounding box center [466, 128] width 121 height 121
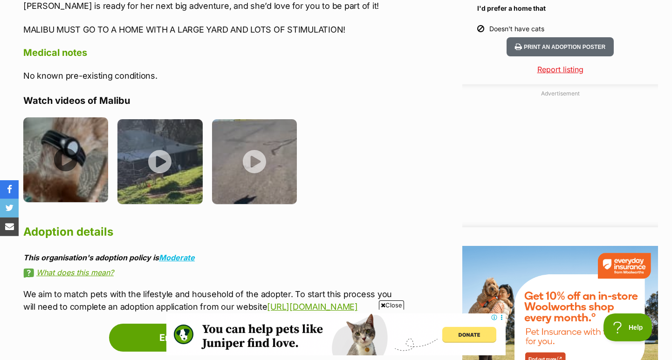
click at [68, 158] on img at bounding box center [65, 159] width 85 height 85
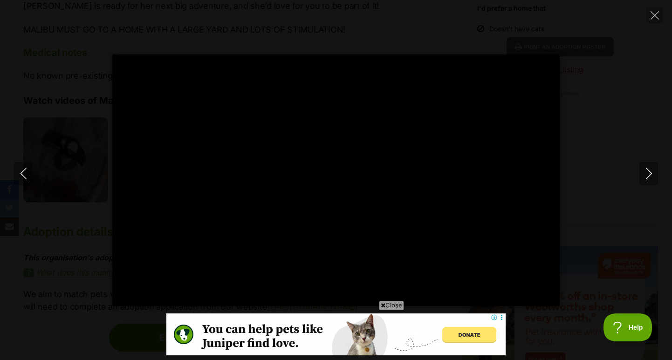
type input "100.00"
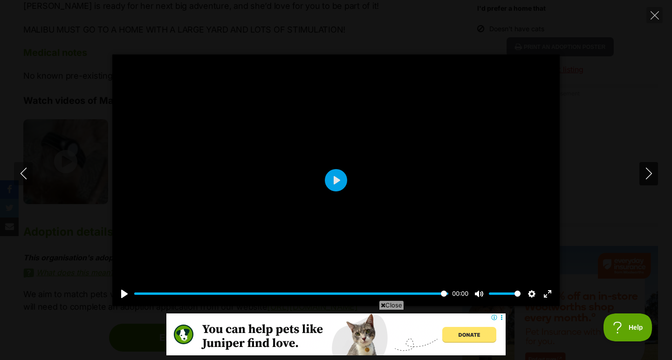
click at [652, 172] on icon "Next" at bounding box center [649, 174] width 12 height 12
type input "100.00"
click at [650, 173] on icon "Next" at bounding box center [649, 174] width 12 height 12
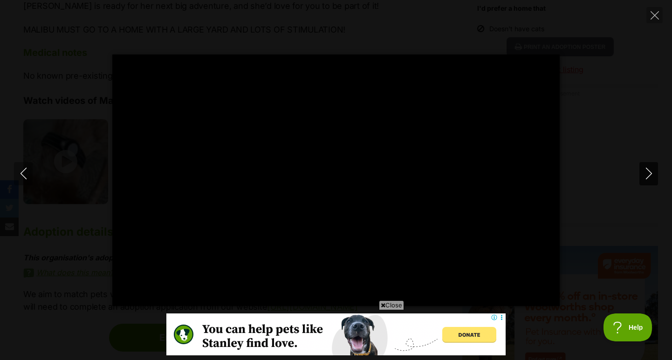
type input "100.00"
